Goal: Information Seeking & Learning: Learn about a topic

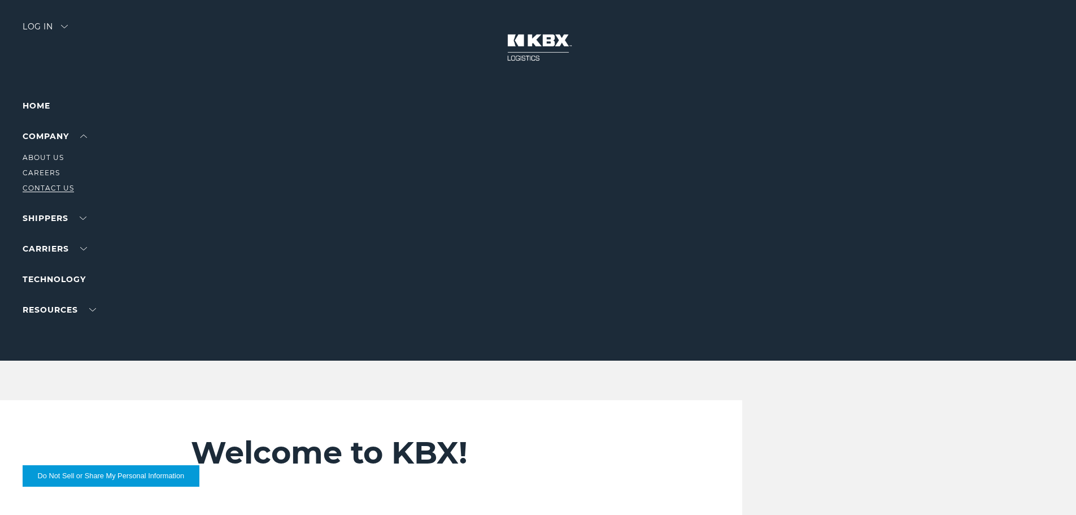
click at [46, 188] on link "Contact Us" at bounding box center [48, 188] width 51 height 8
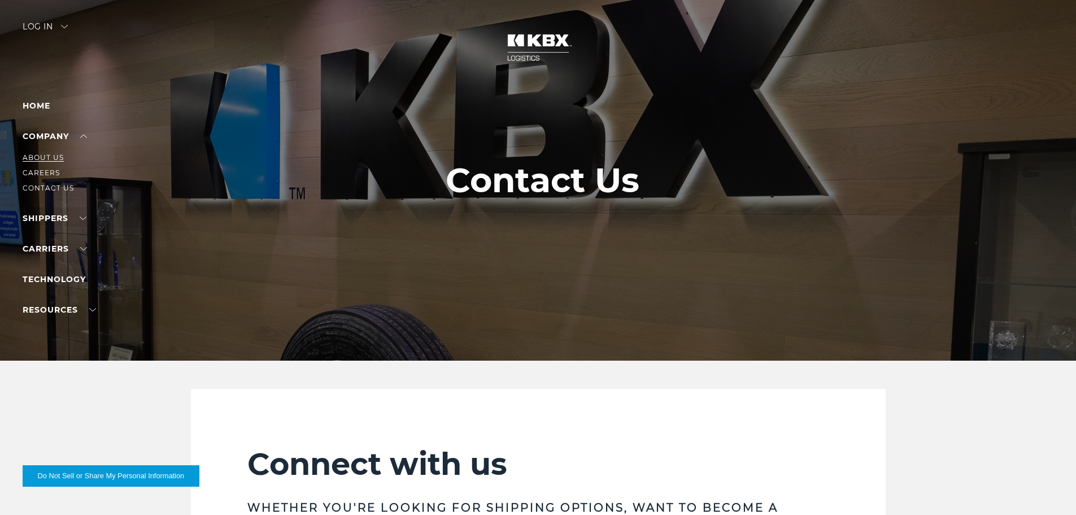
click at [49, 159] on link "About Us" at bounding box center [43, 157] width 41 height 8
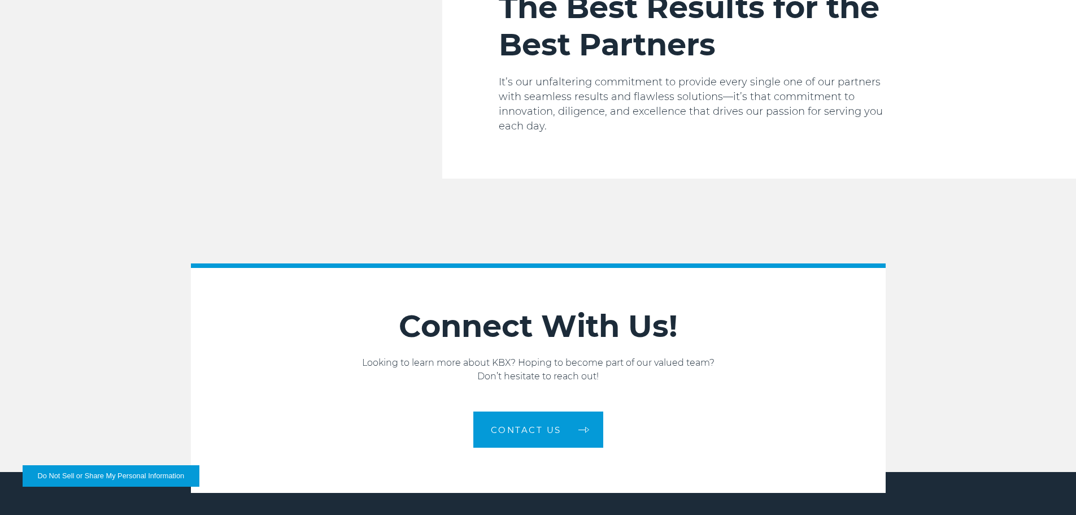
scroll to position [1913, 0]
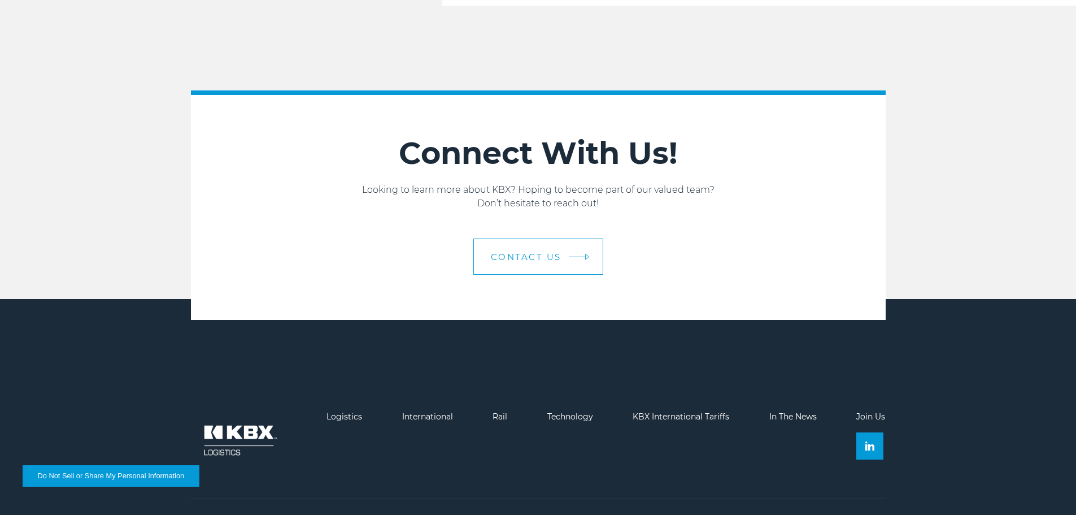
click at [551, 252] on span "Contact us" at bounding box center [526, 256] width 71 height 8
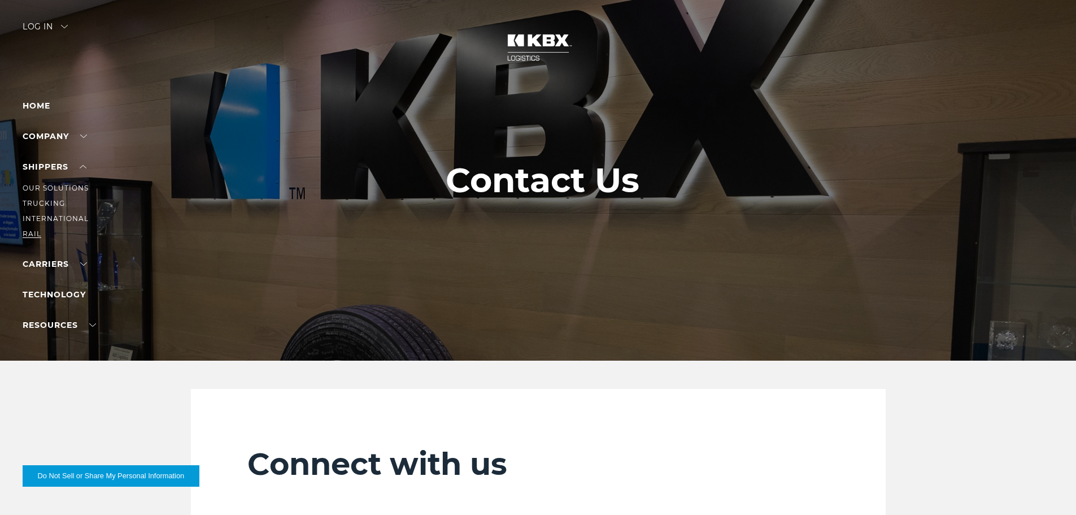
click at [34, 233] on link "RAIL" at bounding box center [32, 233] width 19 height 8
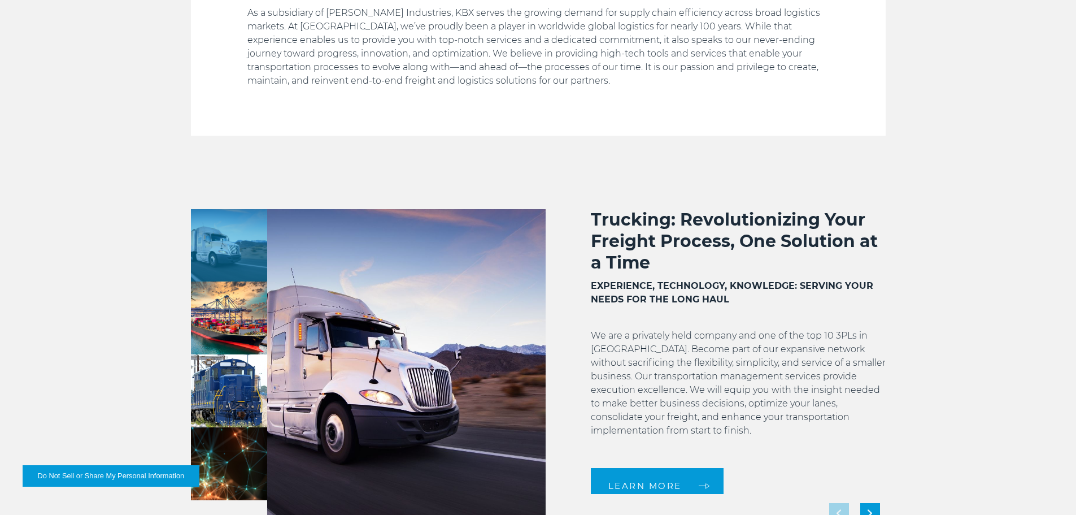
scroll to position [395, 0]
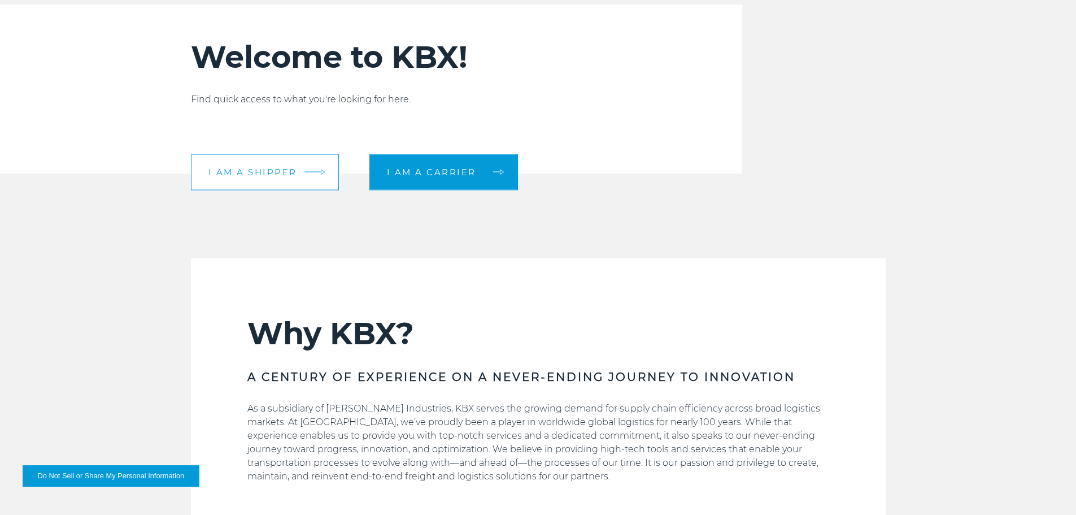
click at [258, 178] on link "I am a shipper" at bounding box center [265, 172] width 148 height 36
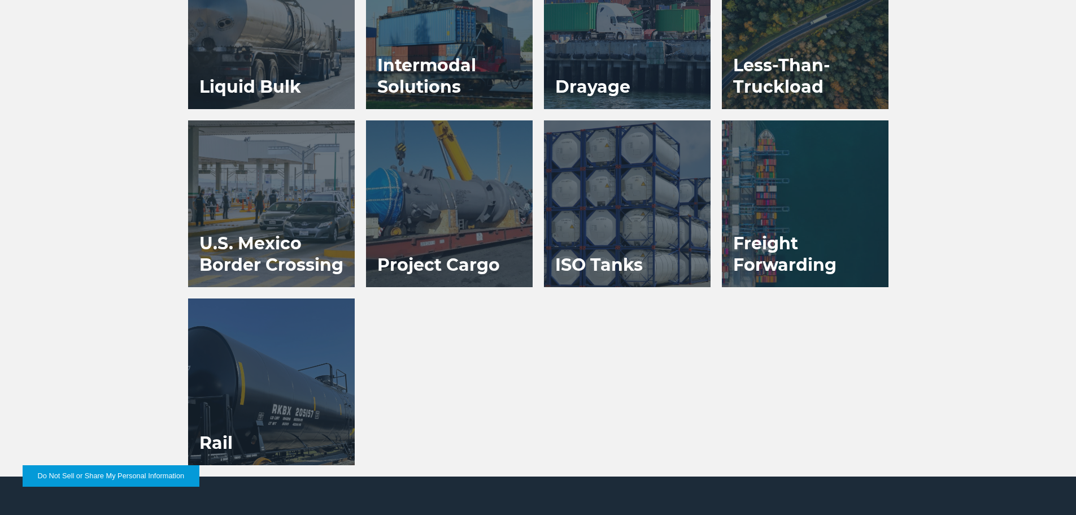
scroll to position [904, 0]
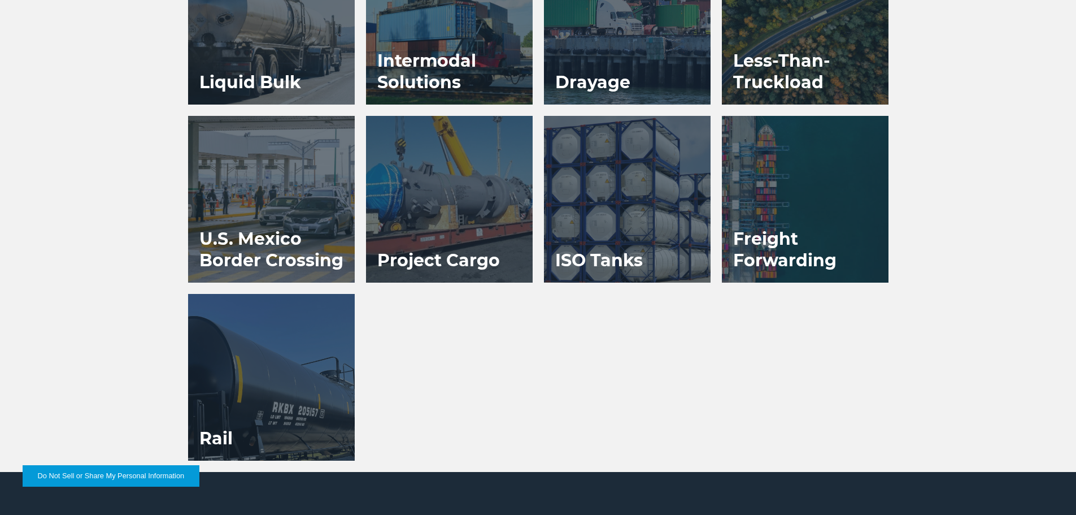
click at [247, 375] on div at bounding box center [271, 377] width 167 height 167
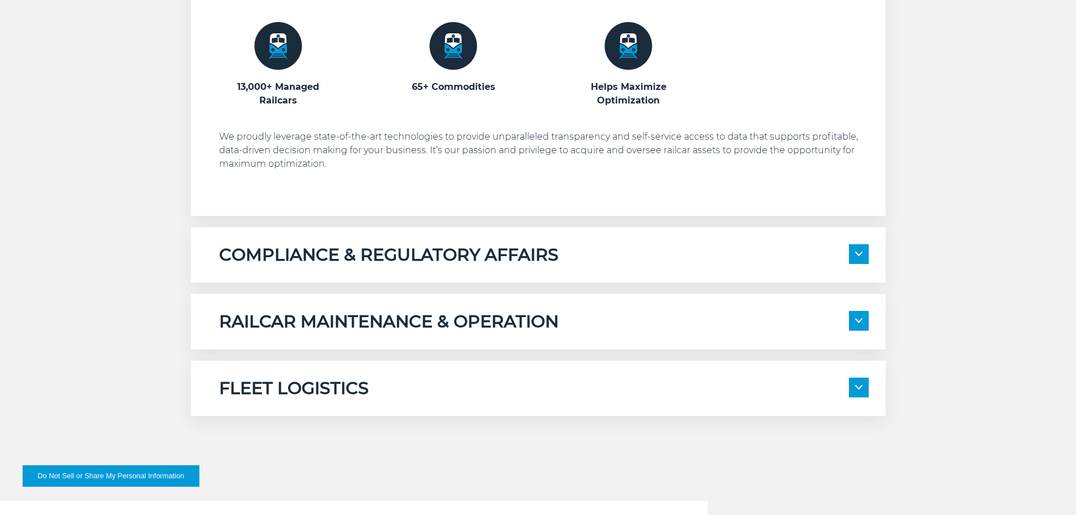
scroll to position [791, 0]
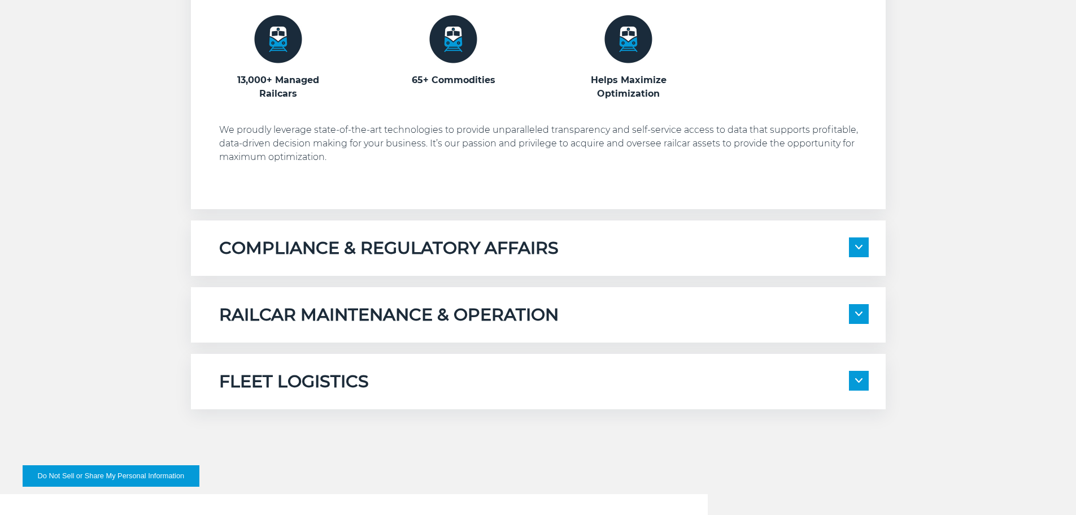
click at [857, 247] on img at bounding box center [858, 247] width 7 height 5
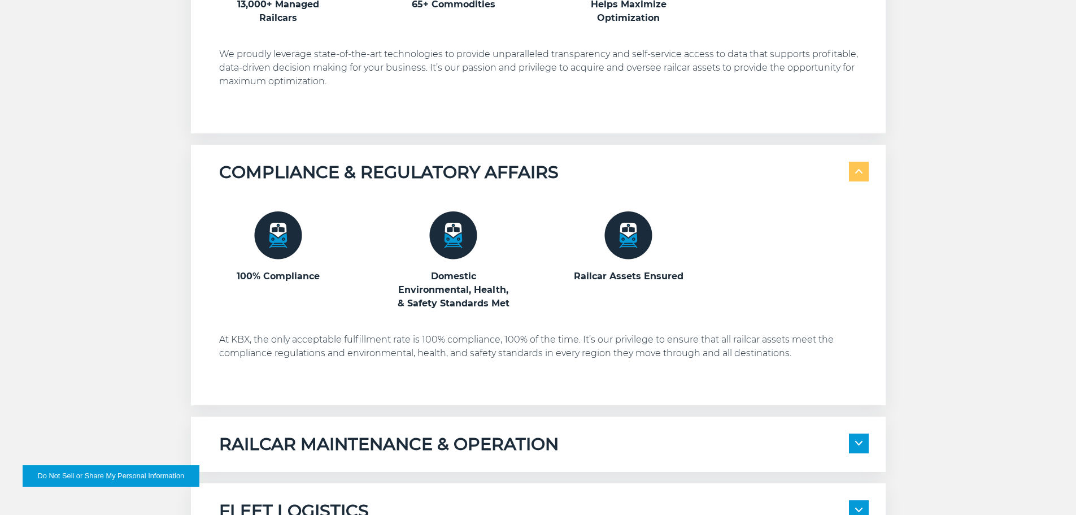
scroll to position [960, 0]
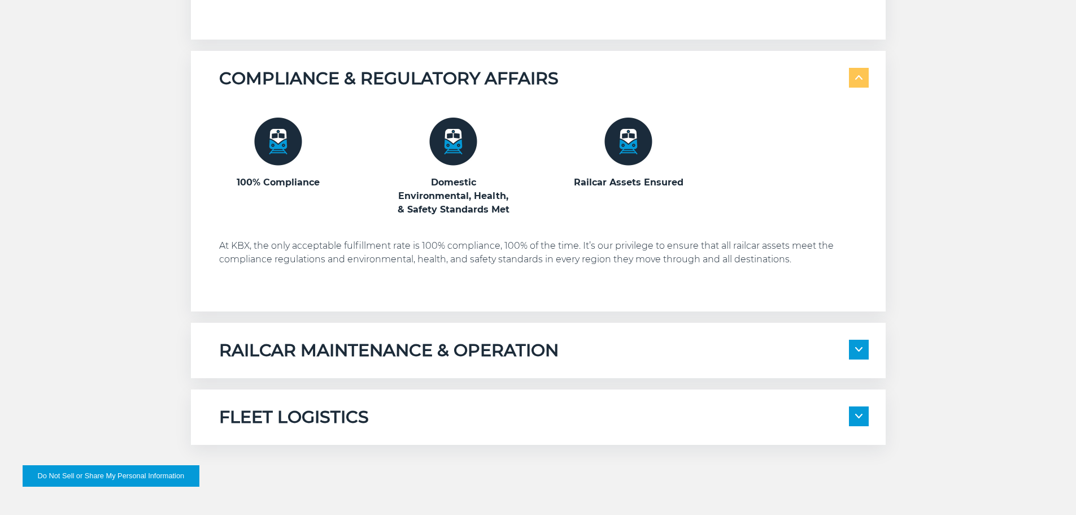
click at [858, 343] on span at bounding box center [859, 349] width 20 height 20
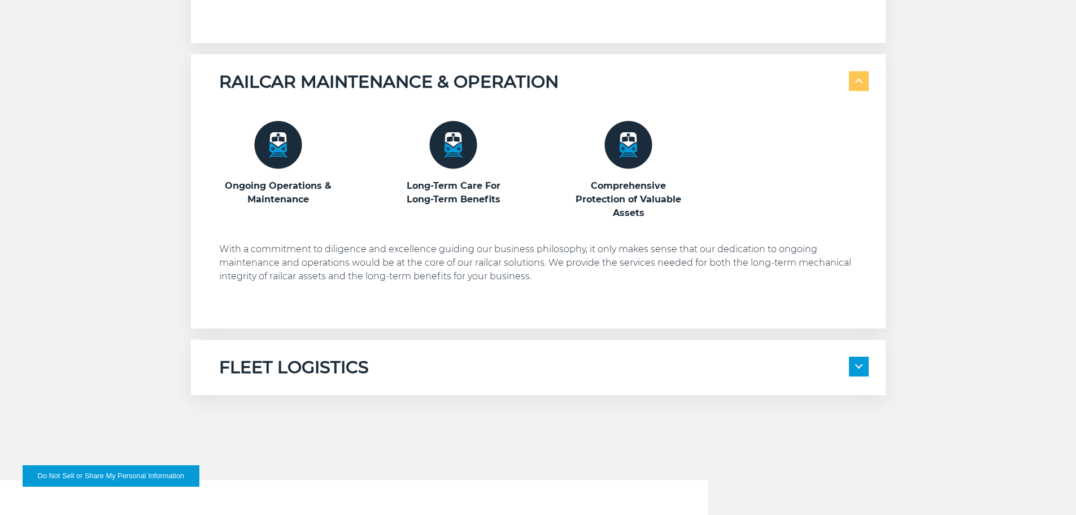
scroll to position [1243, 0]
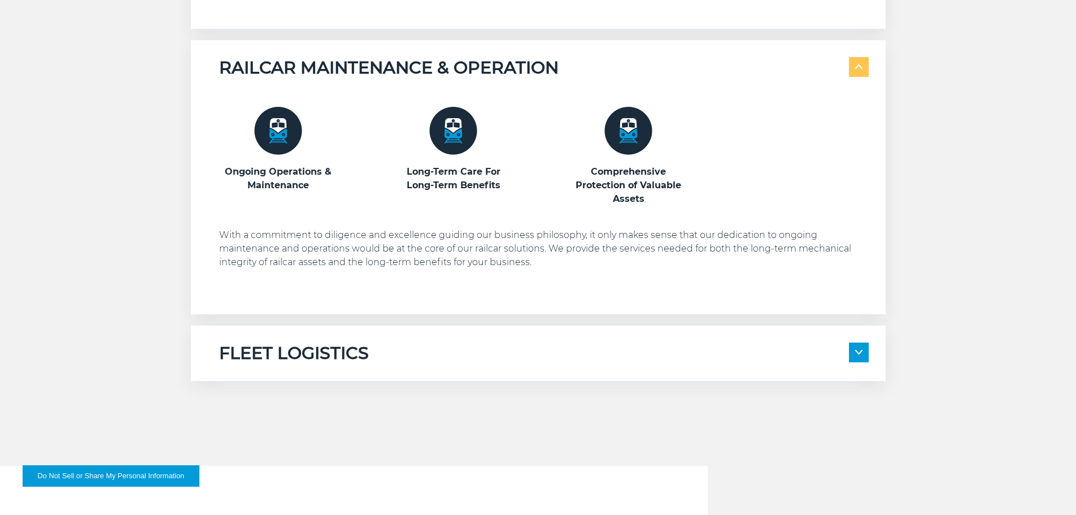
click at [857, 355] on span at bounding box center [859, 352] width 20 height 20
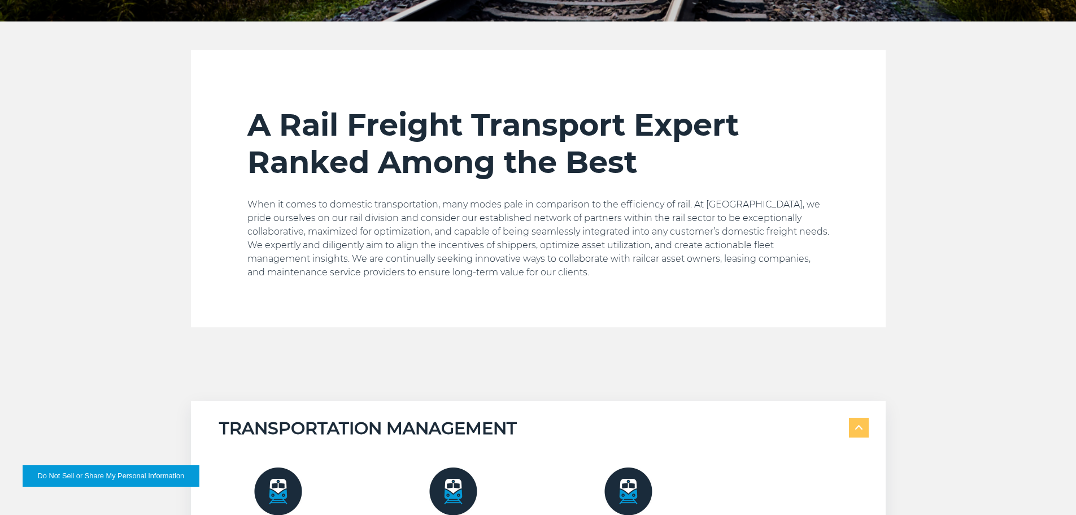
scroll to position [0, 0]
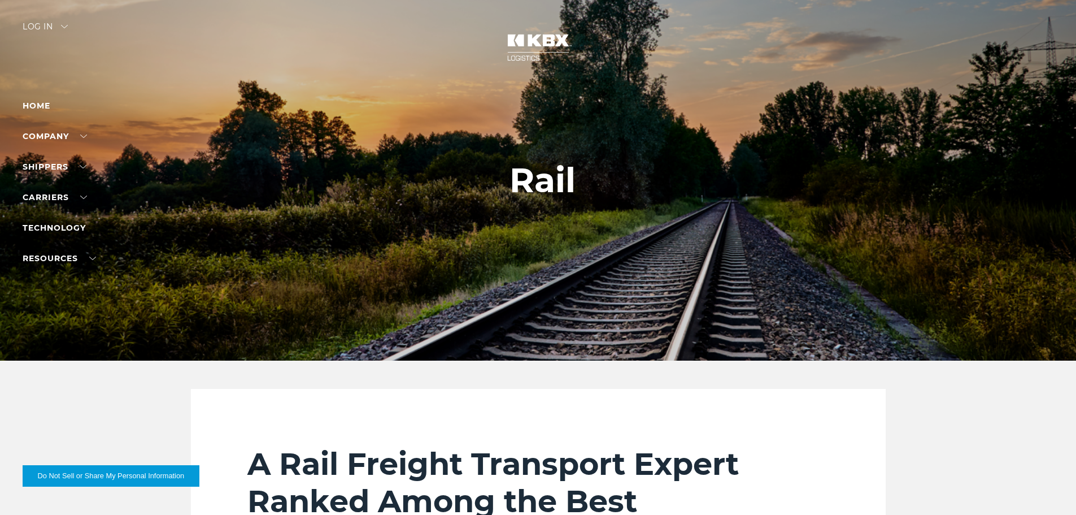
drag, startPoint x: 280, startPoint y: 478, endPoint x: 288, endPoint y: 474, distance: 8.3
click at [287, 474] on h2 "A Rail Freight Transport Expert Ranked Among the Best" at bounding box center [538, 482] width 582 height 75
drag, startPoint x: 405, startPoint y: 435, endPoint x: 506, endPoint y: 343, distance: 136.4
